Goal: Task Accomplishment & Management: Manage account settings

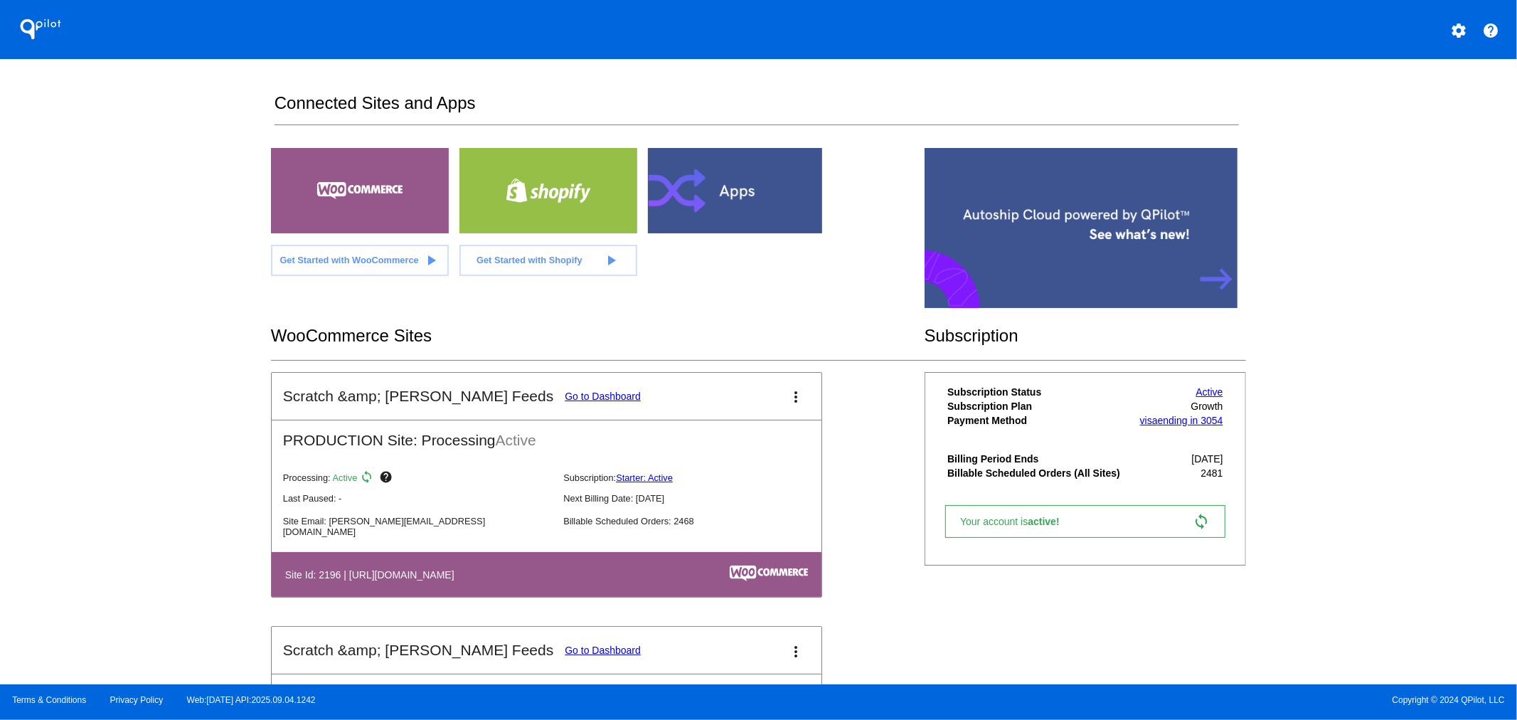
click at [565, 396] on link "Go to Dashboard" at bounding box center [603, 396] width 76 height 11
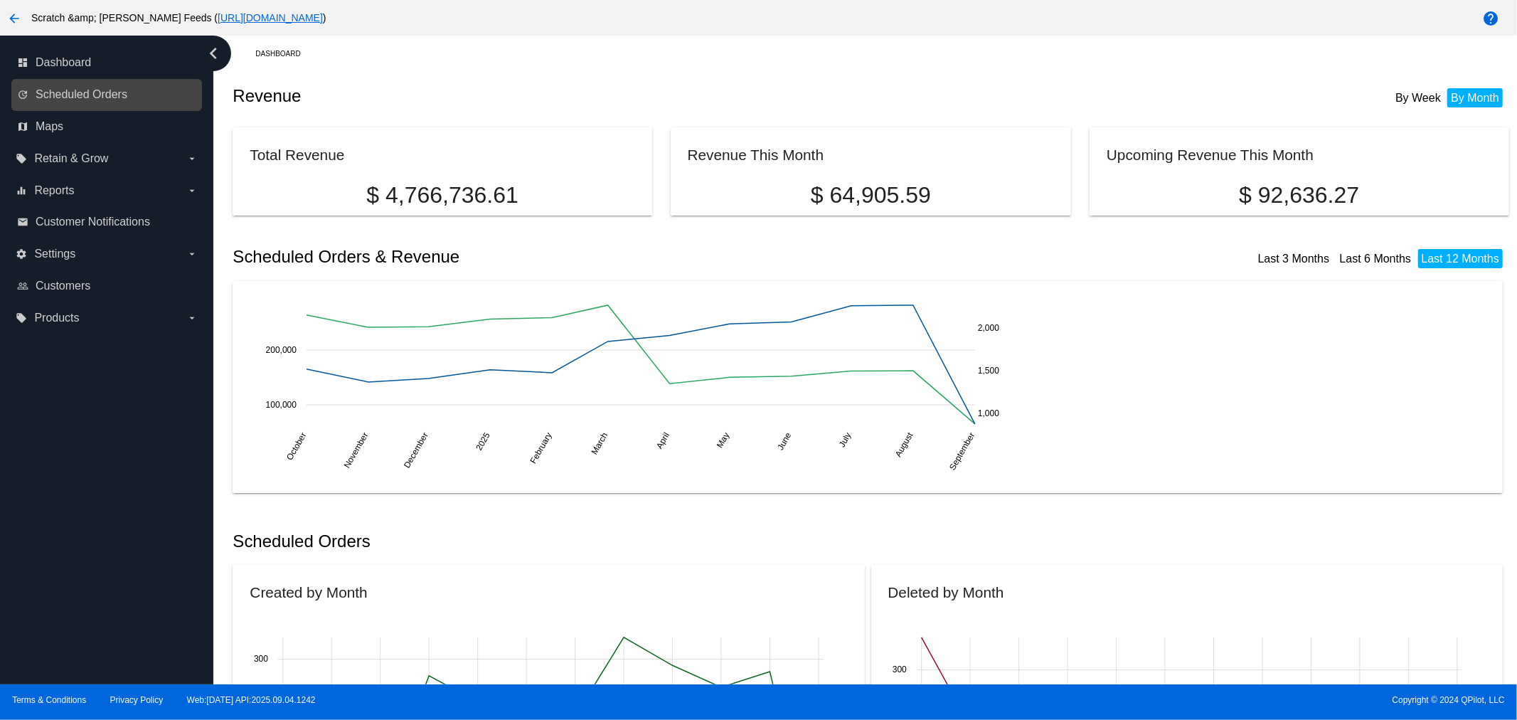
click at [100, 85] on link "update Scheduled Orders" at bounding box center [107, 94] width 181 height 23
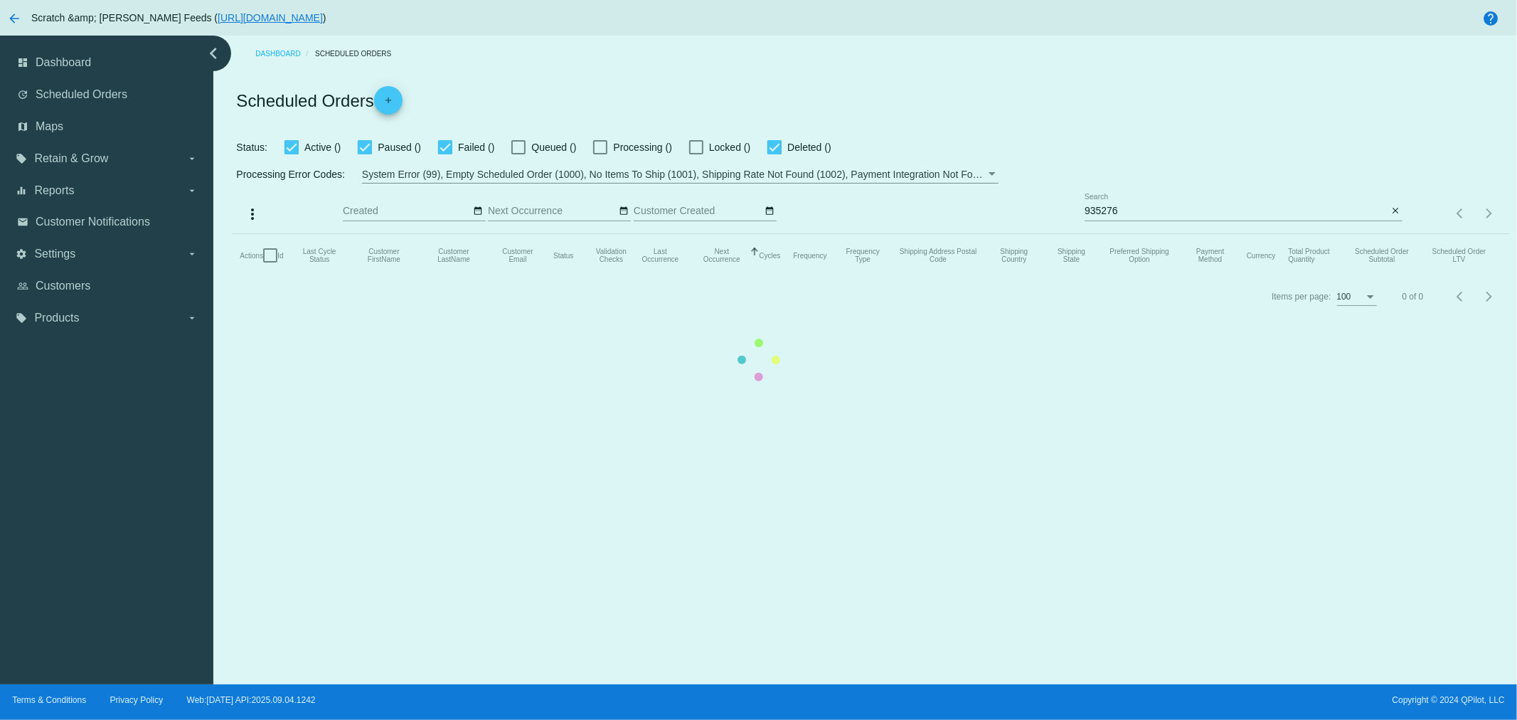
click at [1135, 234] on mat-table "Actions Id Last Cycle Status Customer FirstName Customer LastName Customer Emai…" at bounding box center [871, 255] width 1276 height 43
drag, startPoint x: 1127, startPoint y: 213, endPoint x: 1083, endPoint y: 211, distance: 44.2
click at [1083, 234] on mat-table "Actions Id Last Cycle Status Customer FirstName Customer LastName Customer Emai…" at bounding box center [871, 255] width 1276 height 43
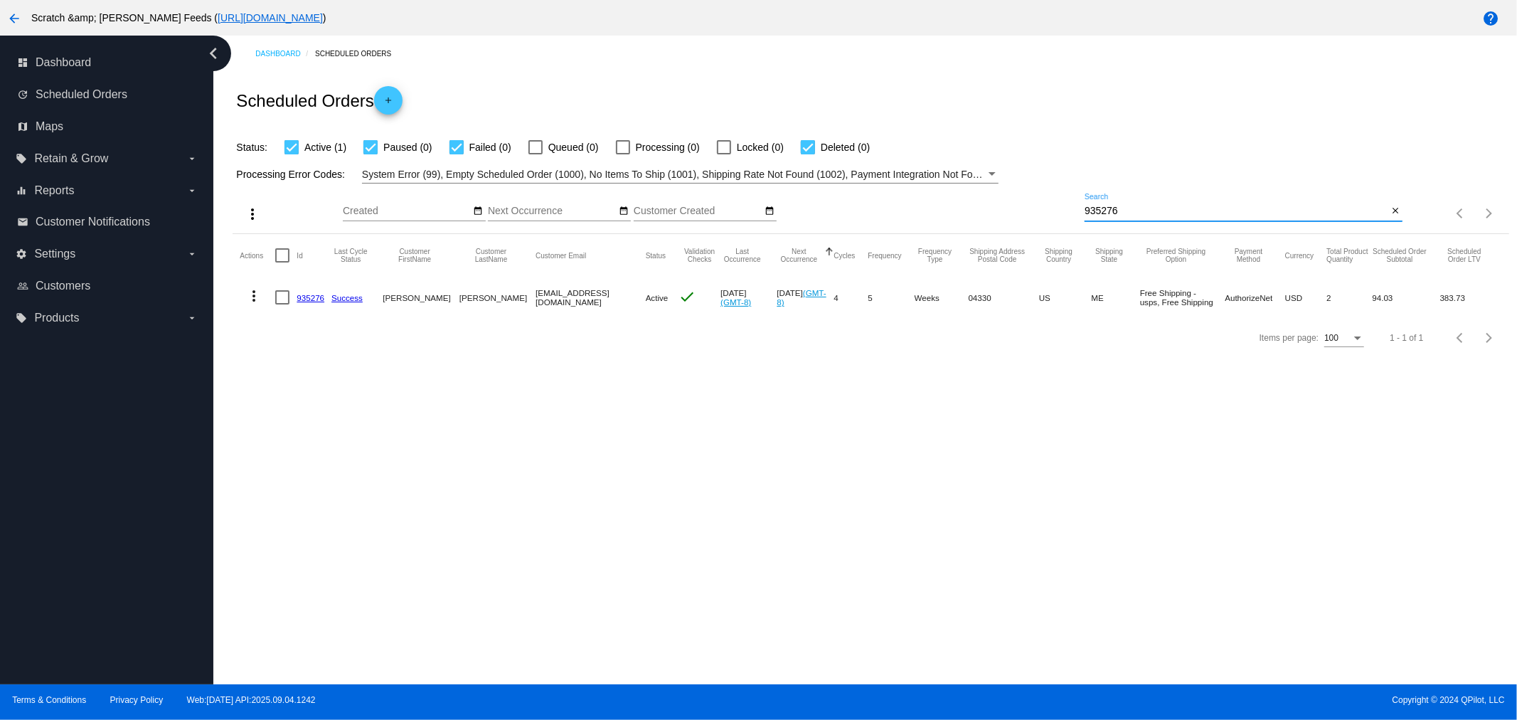
drag, startPoint x: 1132, startPoint y: 211, endPoint x: 1054, endPoint y: 211, distance: 78.2
click at [1054, 211] on div "more_vert Sep Jan Feb Mar [DATE]" at bounding box center [871, 209] width 1276 height 51
type input "smorris"
click at [316, 296] on link "1013370" at bounding box center [313, 297] width 32 height 9
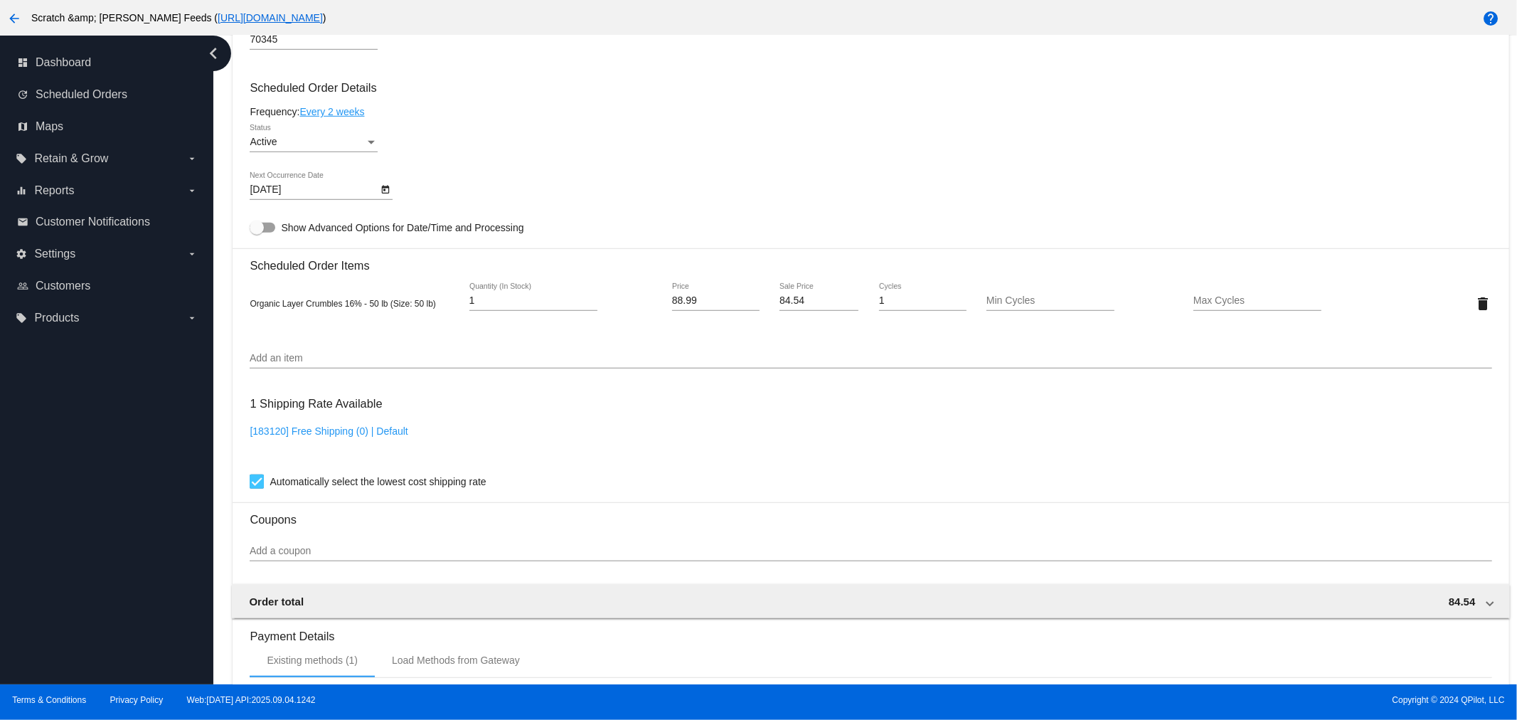
scroll to position [787, 0]
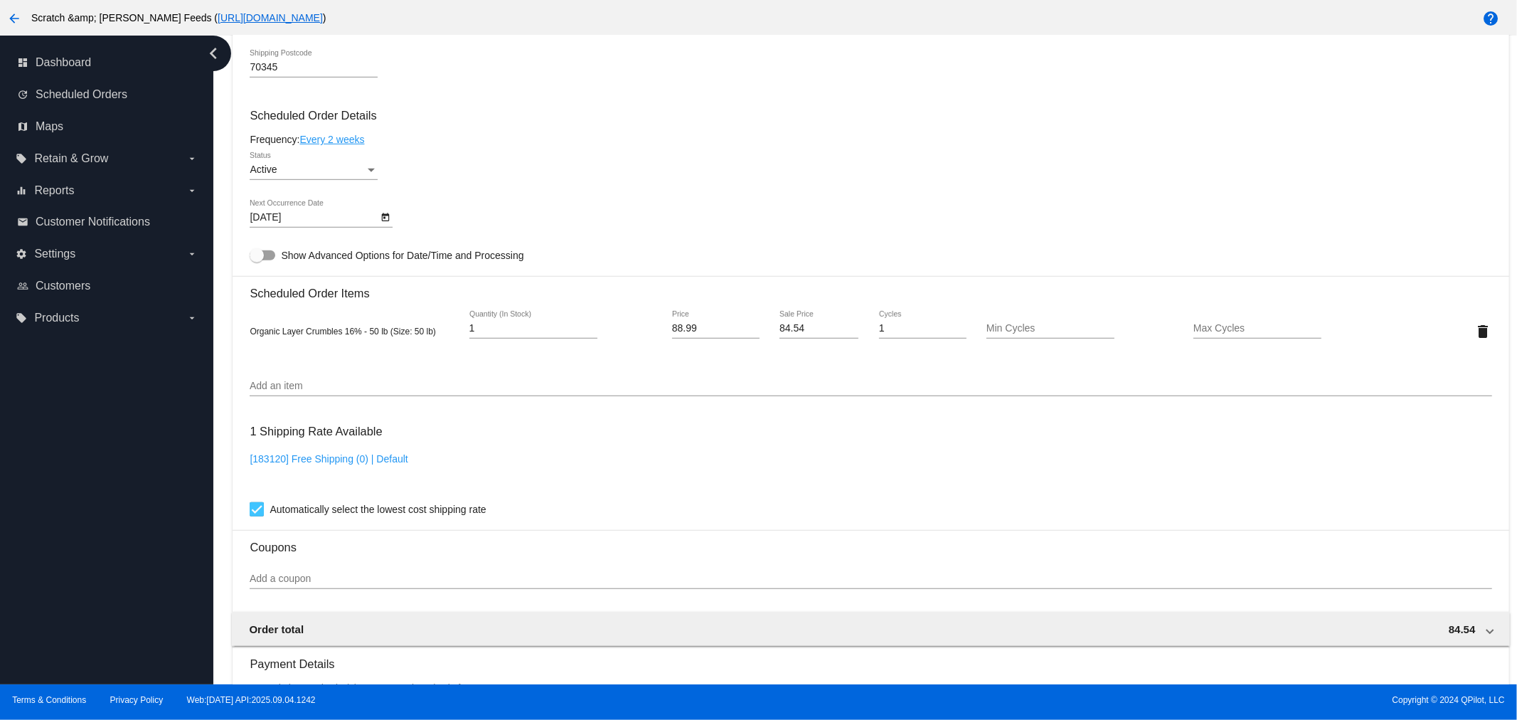
click at [336, 136] on link "Every 2 weeks" at bounding box center [331, 139] width 65 height 11
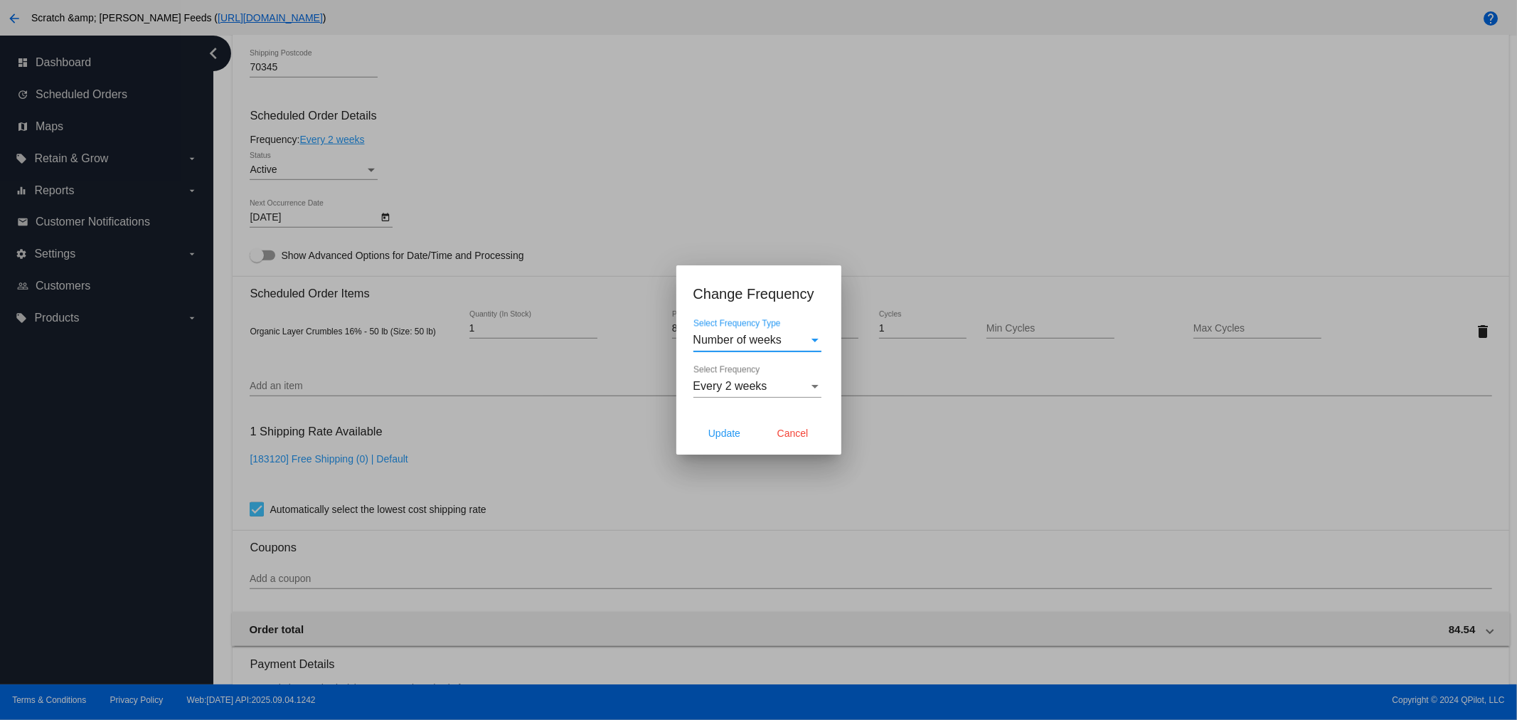
click at [807, 382] on div "Every 2 weeks" at bounding box center [751, 386] width 115 height 13
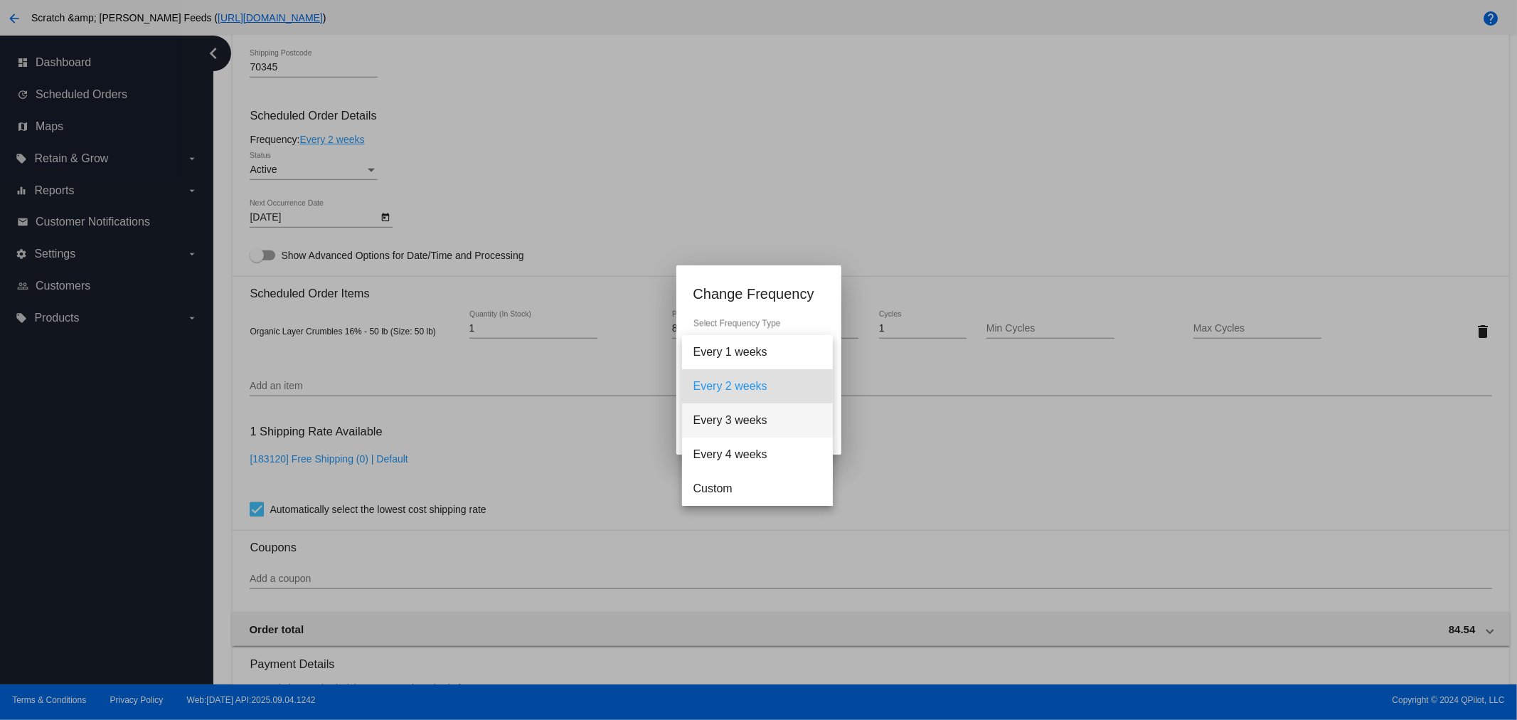
click at [751, 423] on span "Every 3 weeks" at bounding box center [758, 420] width 128 height 34
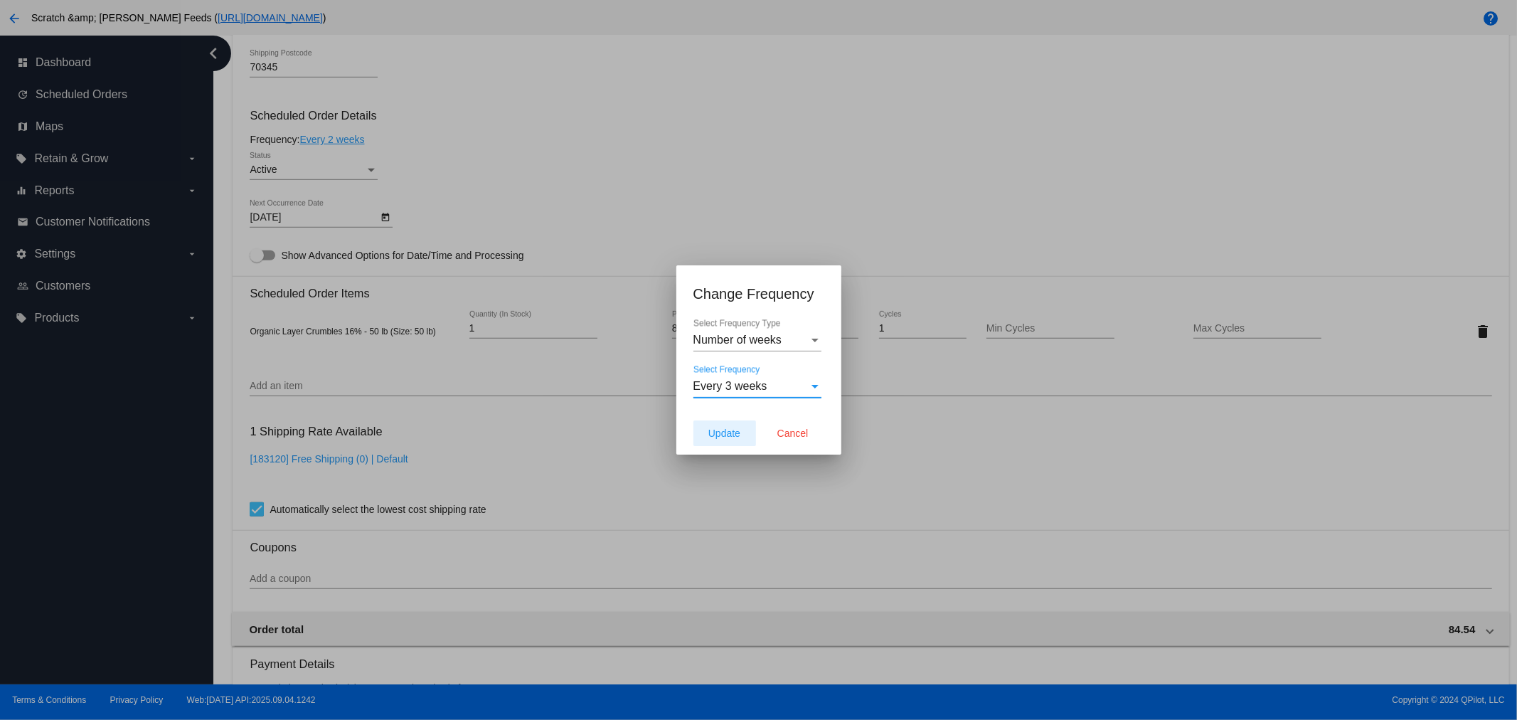
click at [711, 434] on span "Update" at bounding box center [725, 433] width 32 height 11
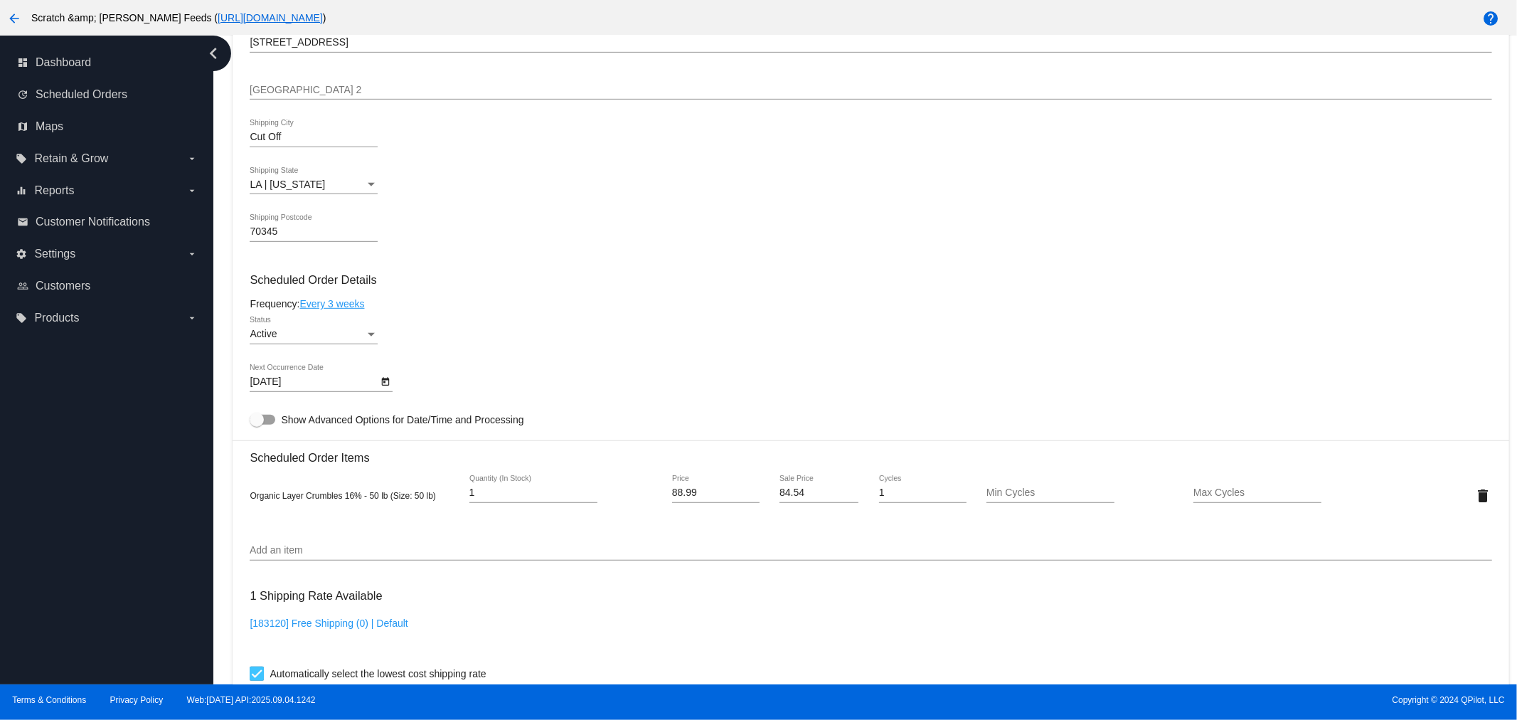
scroll to position [711, 0]
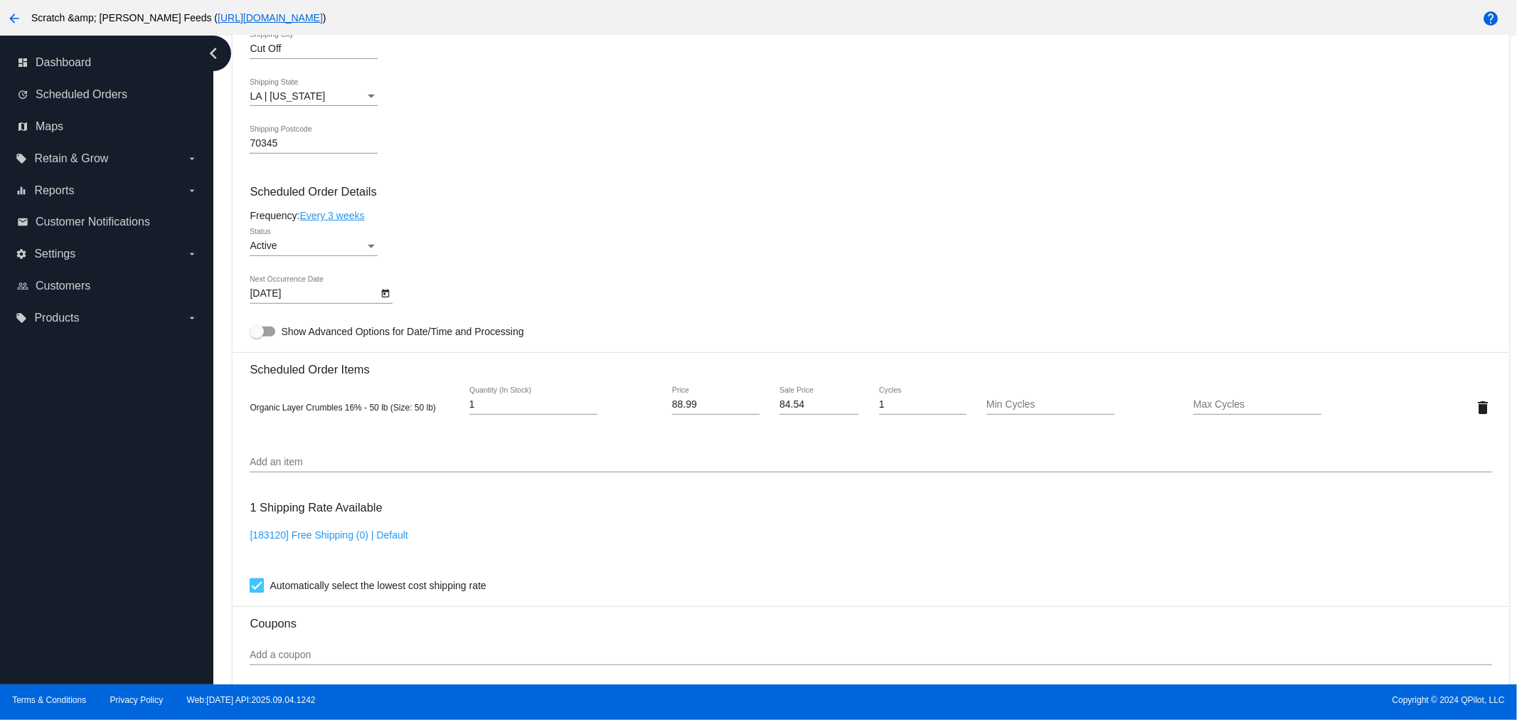
click at [379, 294] on button "Open calendar" at bounding box center [385, 292] width 15 height 15
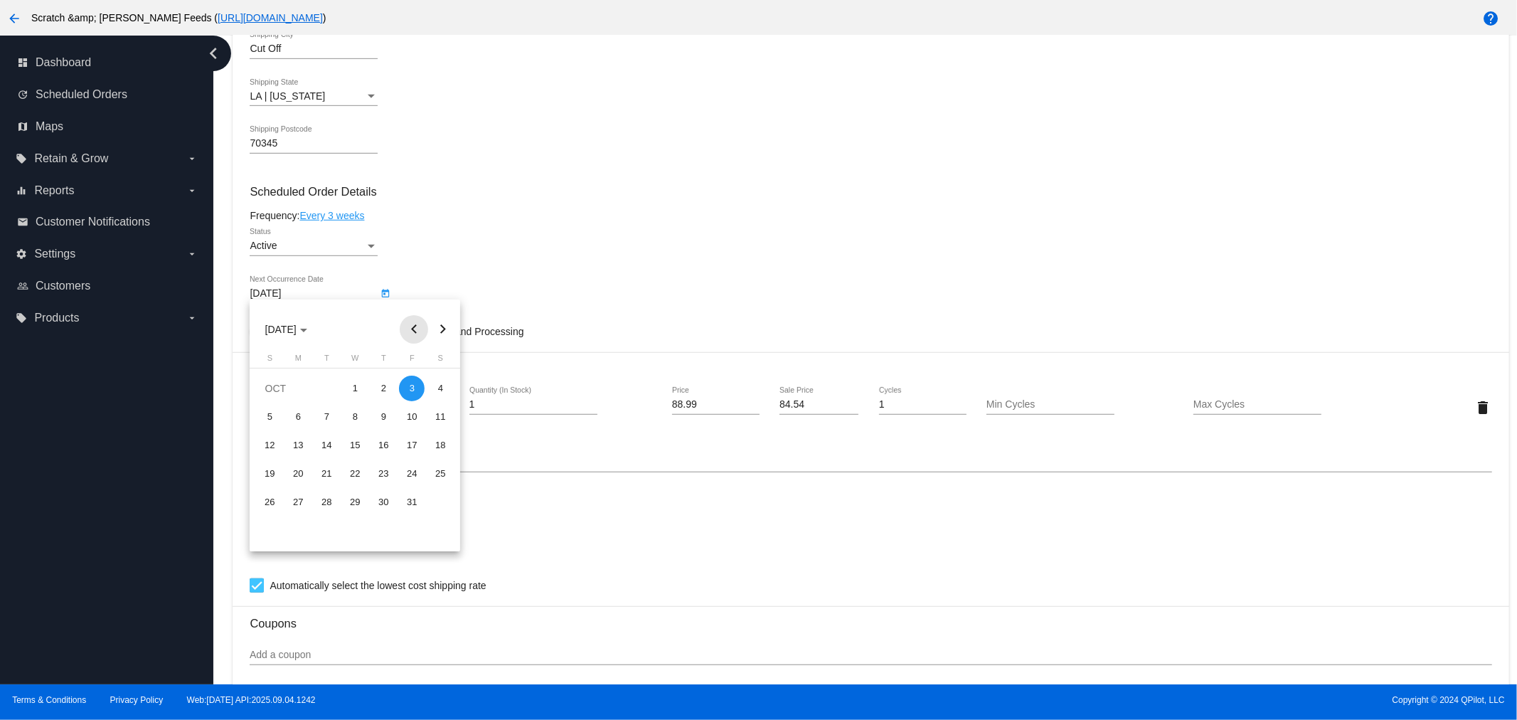
click at [411, 331] on button "Previous month" at bounding box center [414, 329] width 28 height 28
click at [296, 529] on div "29" at bounding box center [298, 531] width 26 height 26
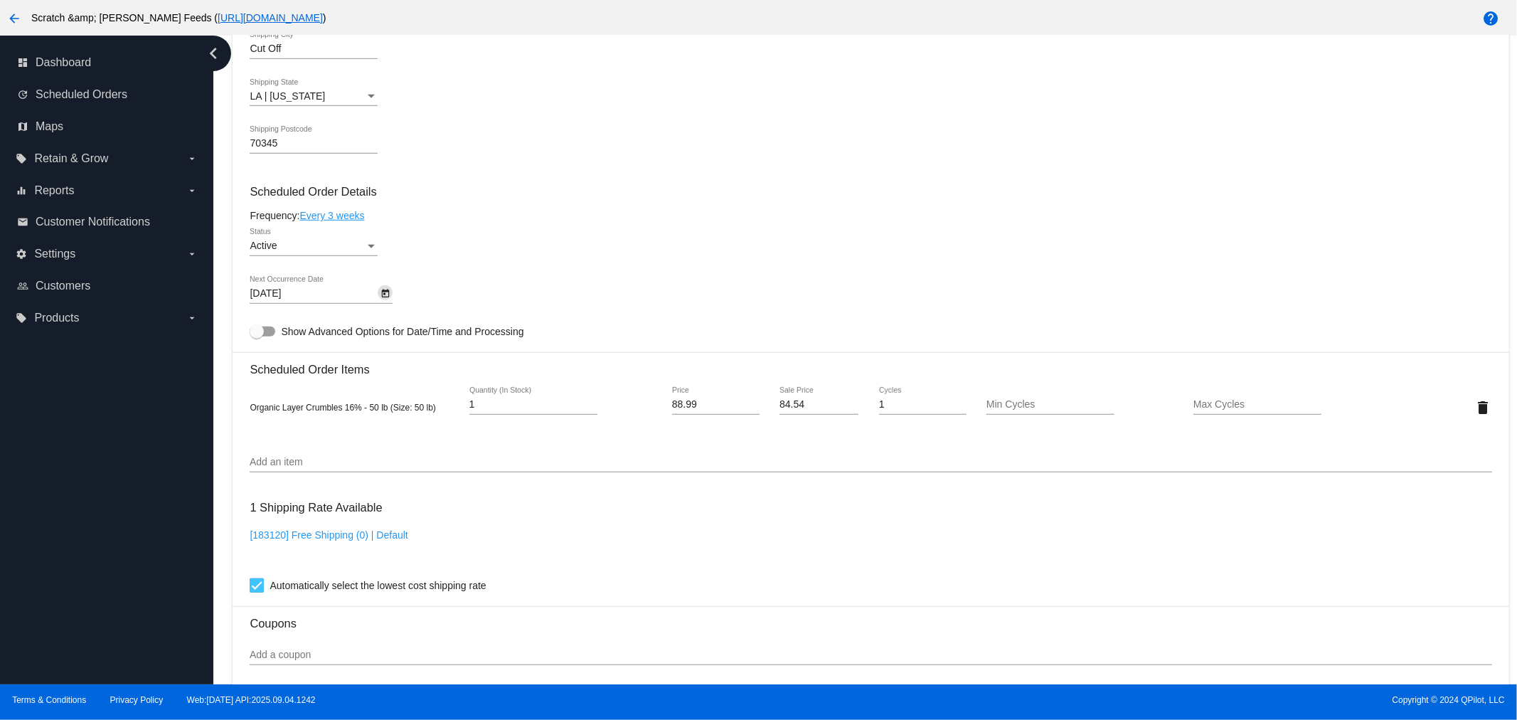
click at [382, 285] on icon "Open calendar" at bounding box center [386, 293] width 10 height 17
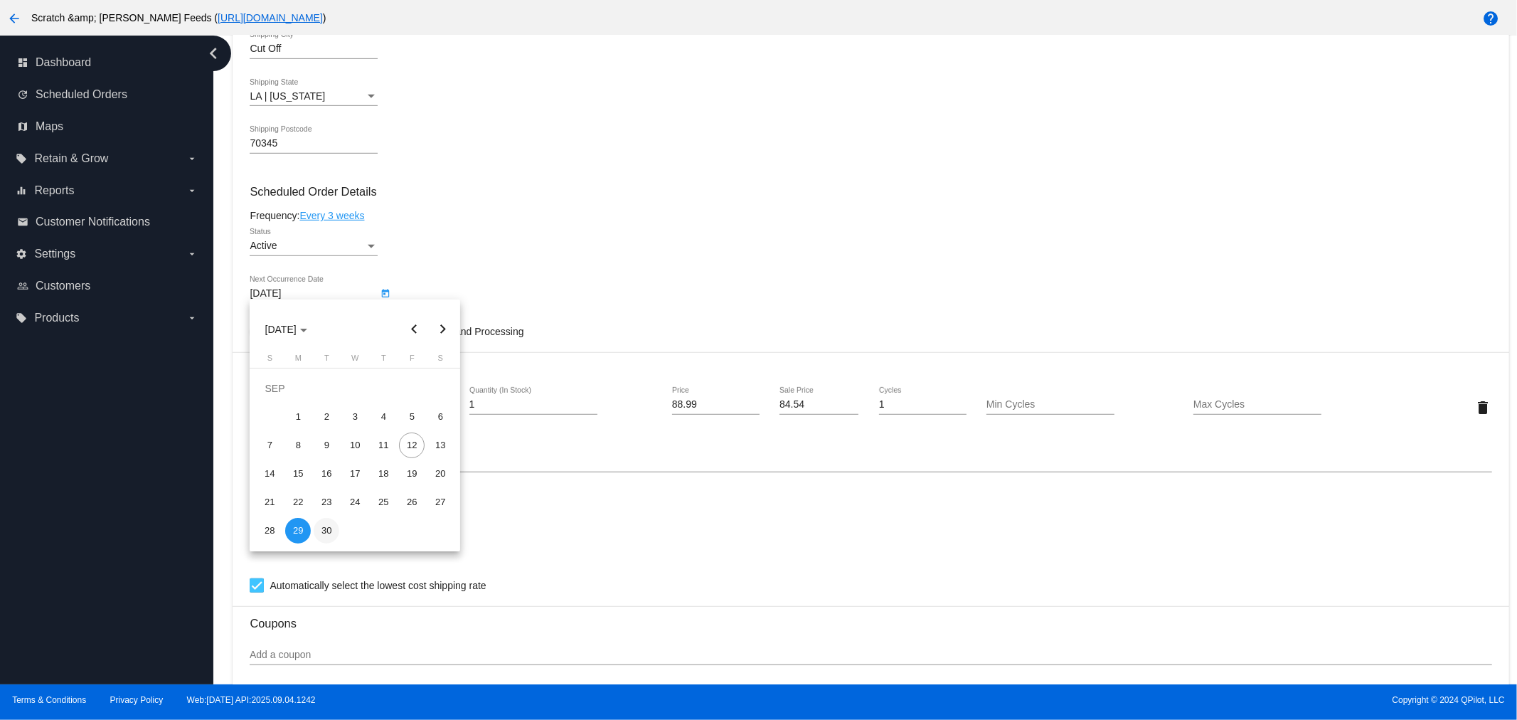
click at [329, 527] on div "30" at bounding box center [327, 531] width 26 height 26
type input "[DATE]"
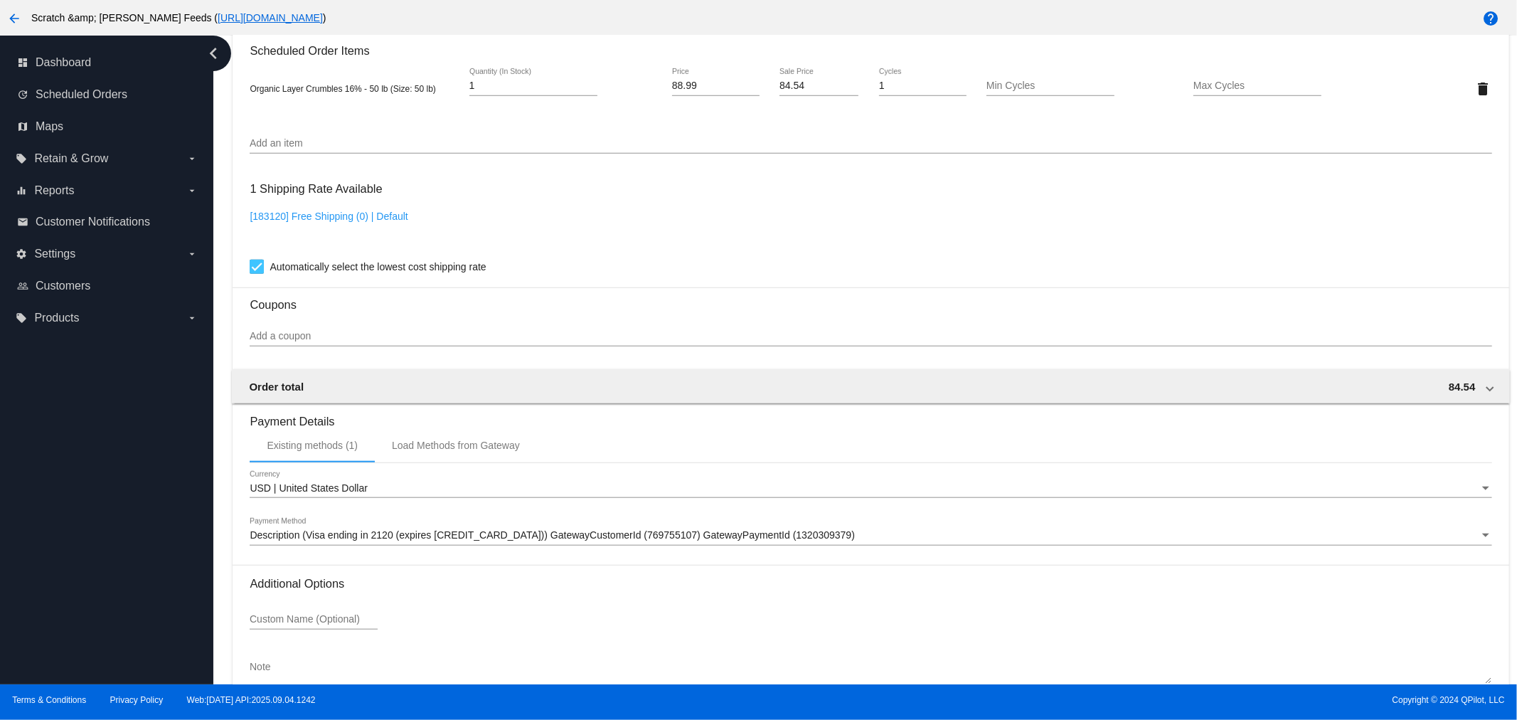
scroll to position [1104, 0]
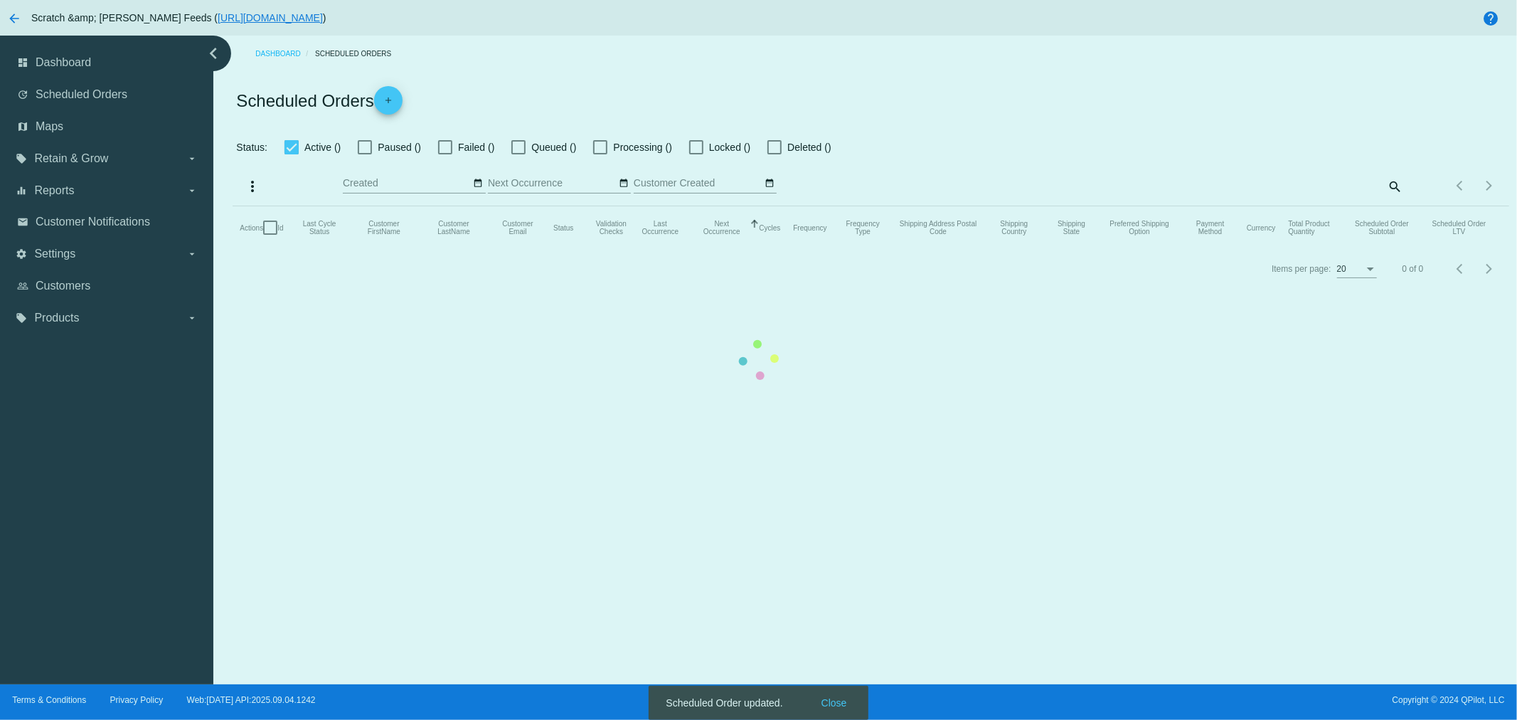
checkbox input "true"
